Goal: Information Seeking & Learning: Learn about a topic

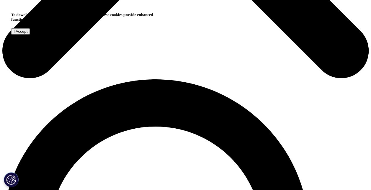
scroll to position [295, 0]
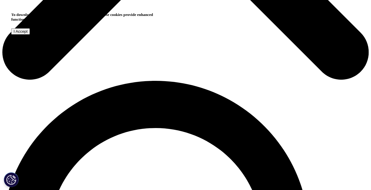
click at [30, 35] on input "I Accept" at bounding box center [20, 31] width 19 height 6
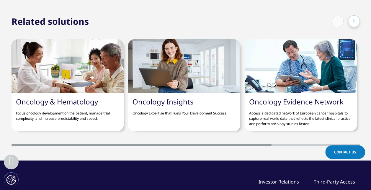
scroll to position [0, 118]
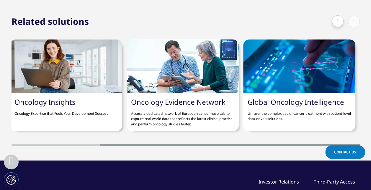
drag, startPoint x: 264, startPoint y: 144, endPoint x: 376, endPoint y: 149, distance: 112.3
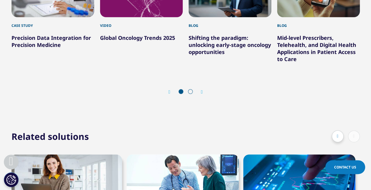
scroll to position [1447, 0]
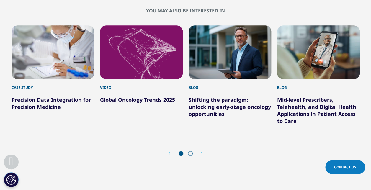
click at [203, 152] on icon "Next slide" at bounding box center [202, 154] width 2 height 5
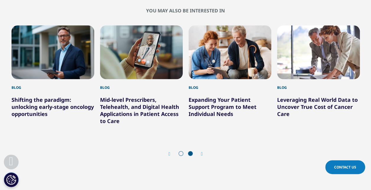
click at [170, 152] on icon "Previous slide" at bounding box center [170, 154] width 2 height 5
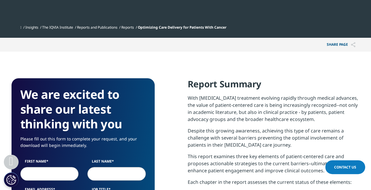
scroll to position [207, 0]
